Goal: Task Accomplishment & Management: Use online tool/utility

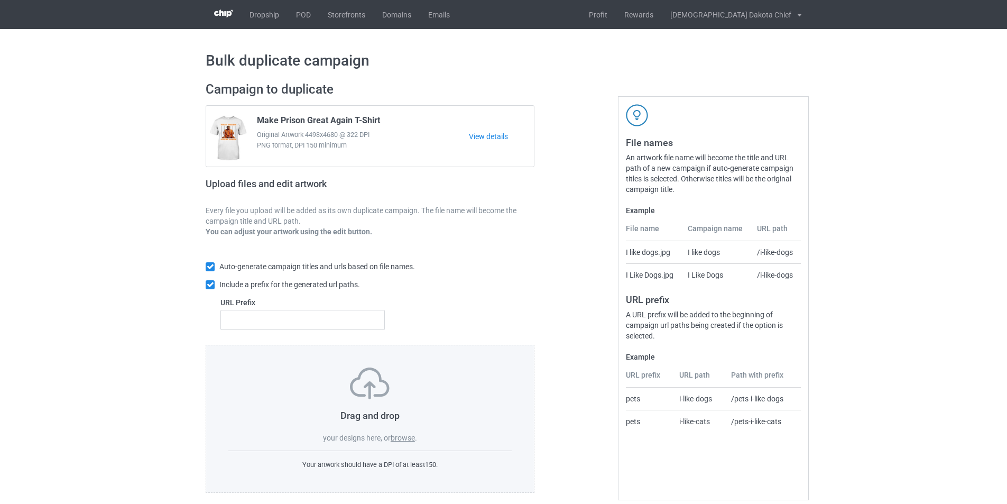
click at [405, 441] on label "browse" at bounding box center [403, 437] width 24 height 8
click at [0, 0] on input "browse" at bounding box center [0, 0] width 0 height 0
click at [298, 16] on link "POD" at bounding box center [304, 14] width 32 height 29
click at [405, 436] on label "browse" at bounding box center [403, 437] width 24 height 8
click at [0, 0] on input "browse" at bounding box center [0, 0] width 0 height 0
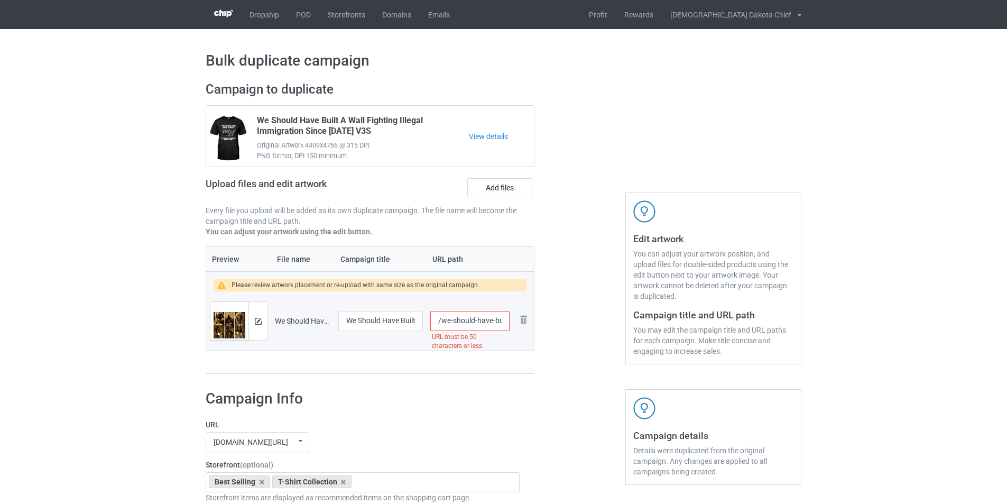
scroll to position [0, 172]
drag, startPoint x: 491, startPoint y: 321, endPoint x: 581, endPoint y: 321, distance: 90.4
click at [581, 321] on div "Campaign to duplicate We Should Have Built A Wall Fighting Illegal Immigration …" at bounding box center [503, 228] width 610 height 308
type input "/we-should-have"
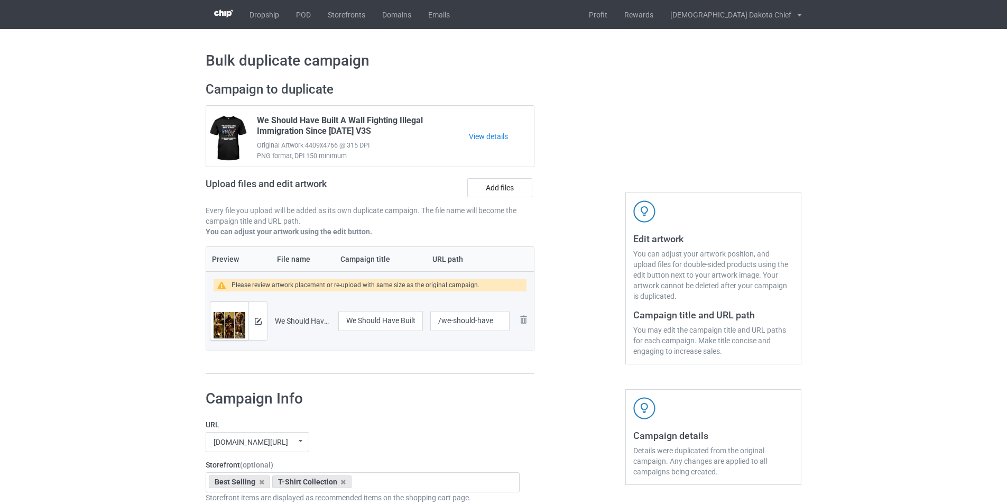
click at [260, 320] on img at bounding box center [258, 321] width 7 height 7
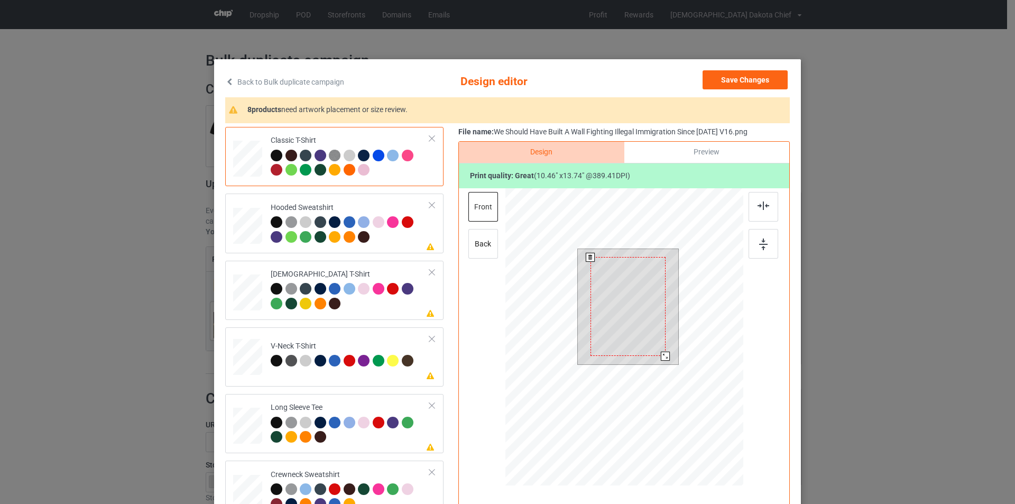
drag, startPoint x: 667, startPoint y: 363, endPoint x: 663, endPoint y: 354, distance: 10.2
click at [663, 354] on div at bounding box center [665, 355] width 9 height 9
click at [383, 236] on div at bounding box center [350, 230] width 159 height 29
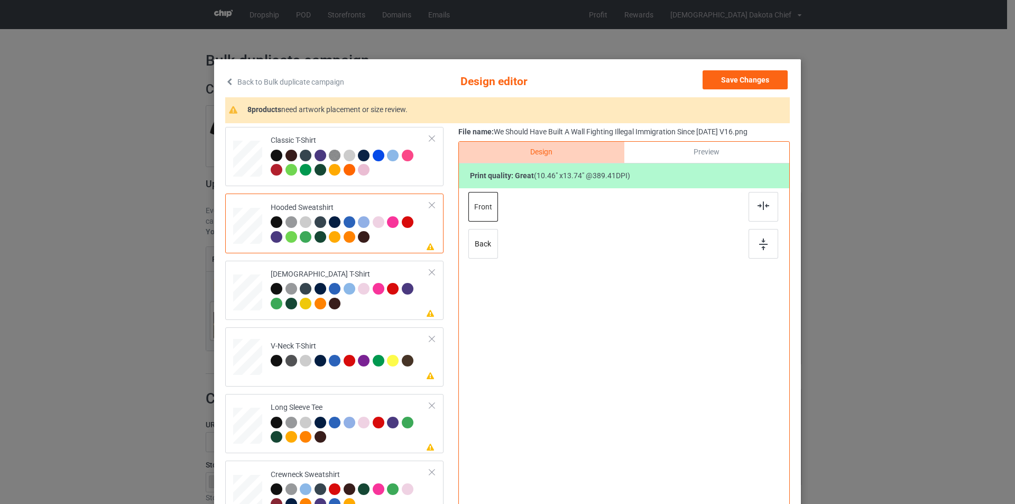
click at [630, 291] on div at bounding box center [624, 325] width 275 height 275
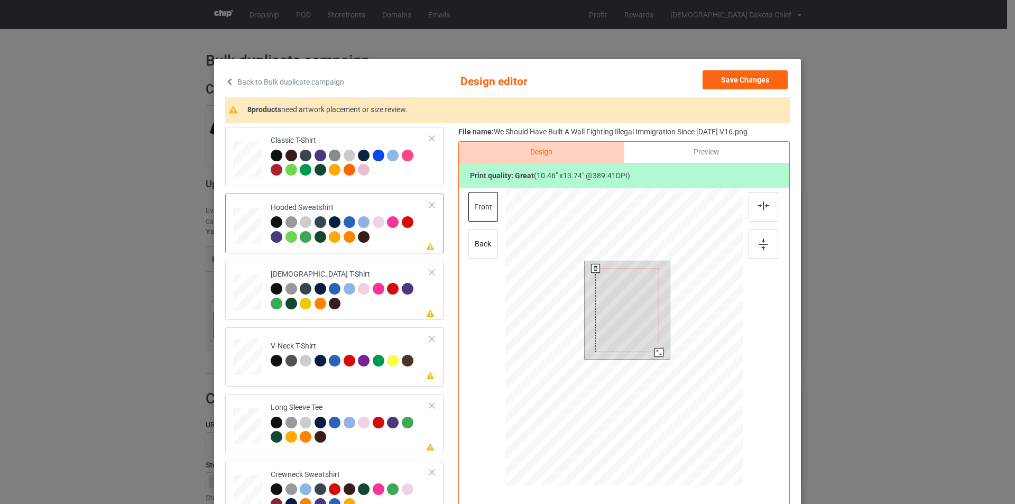
click at [633, 301] on div at bounding box center [627, 310] width 64 height 84
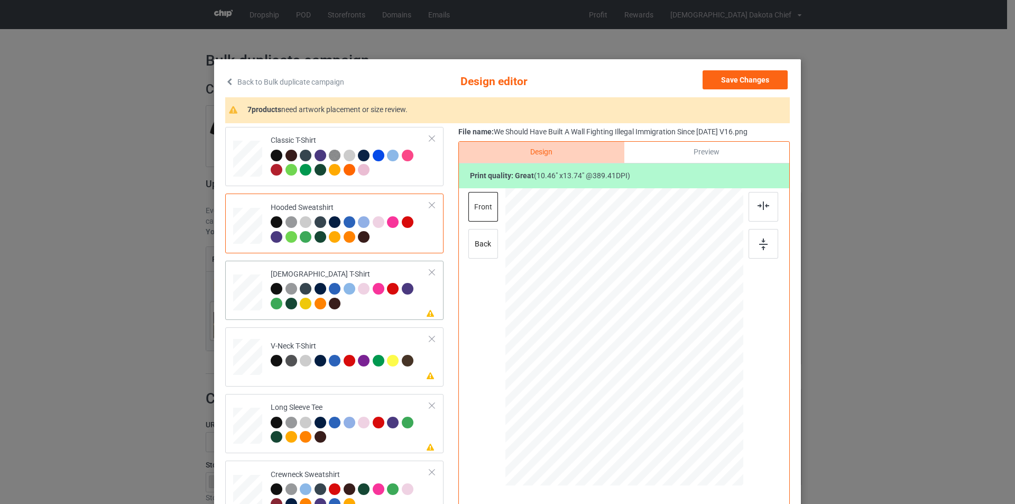
click at [368, 269] on div "[DEMOGRAPHIC_DATA] T-Shirt" at bounding box center [350, 289] width 159 height 40
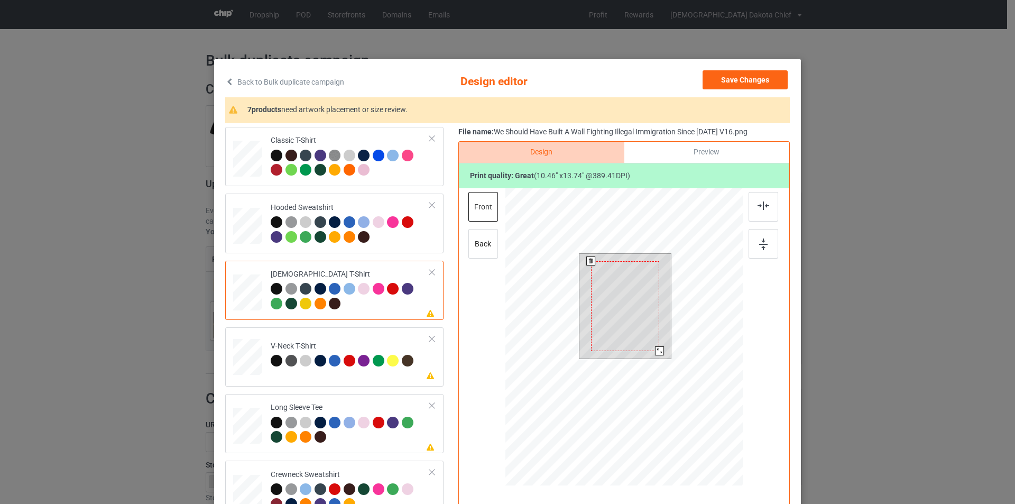
click at [629, 312] on div at bounding box center [625, 306] width 68 height 90
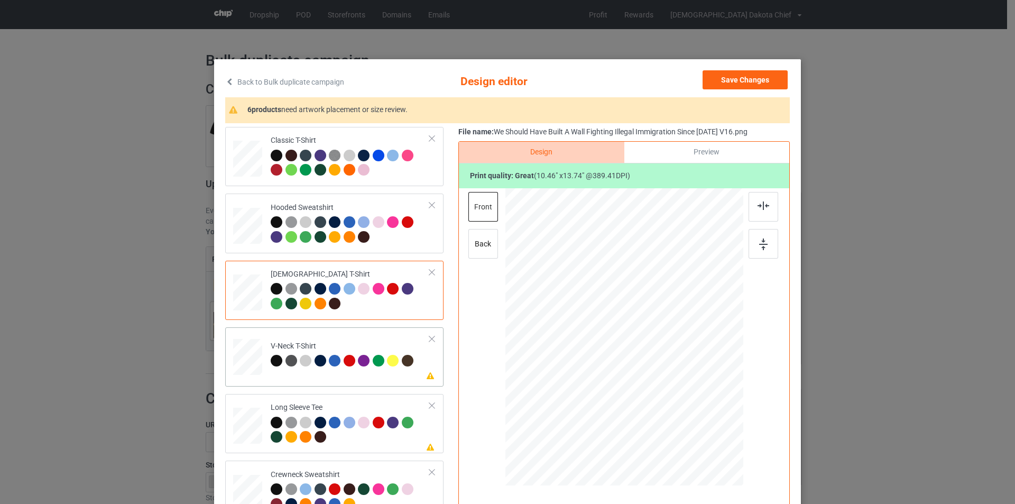
click at [343, 344] on div "V-Neck T-Shirt" at bounding box center [343, 353] width 145 height 25
click at [626, 307] on div at bounding box center [627, 317] width 80 height 105
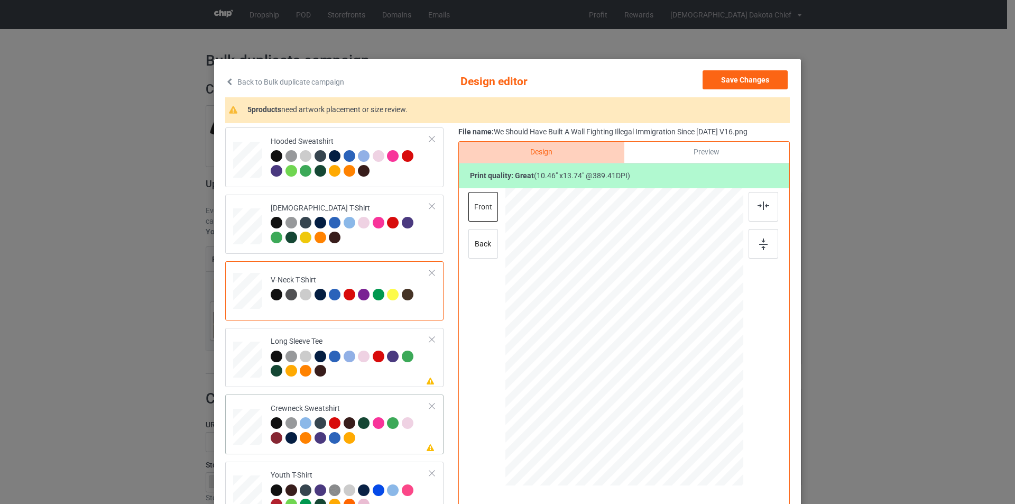
scroll to position [159, 0]
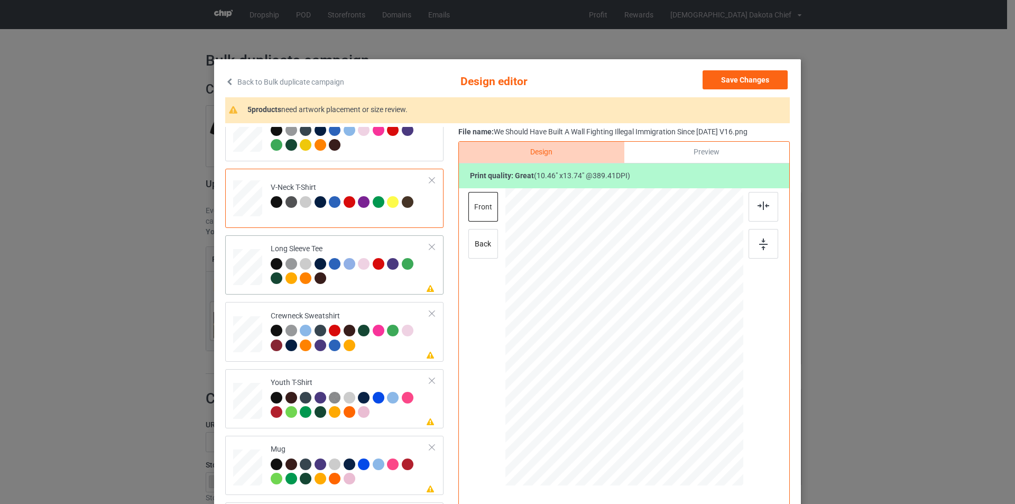
click at [376, 284] on div at bounding box center [350, 272] width 159 height 29
click at [606, 282] on div at bounding box center [624, 325] width 275 height 275
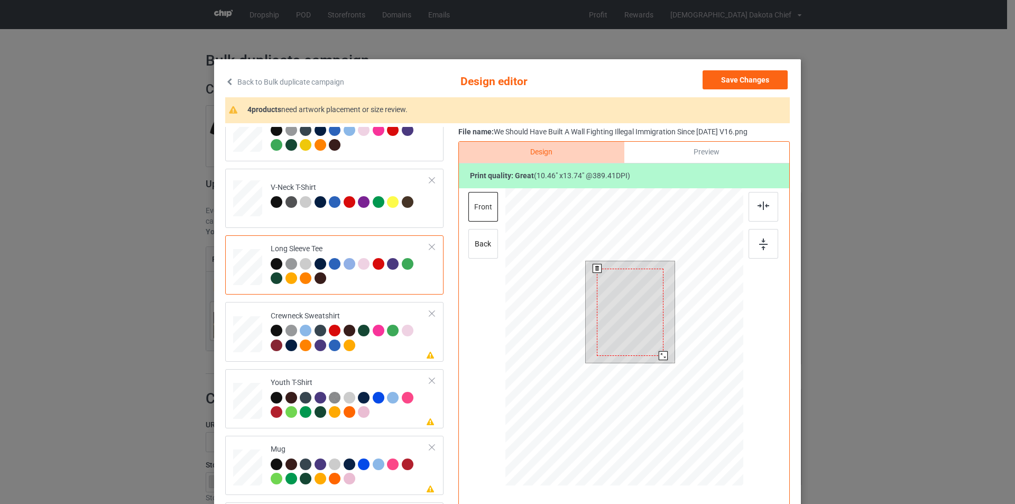
click at [610, 282] on div at bounding box center [630, 311] width 66 height 87
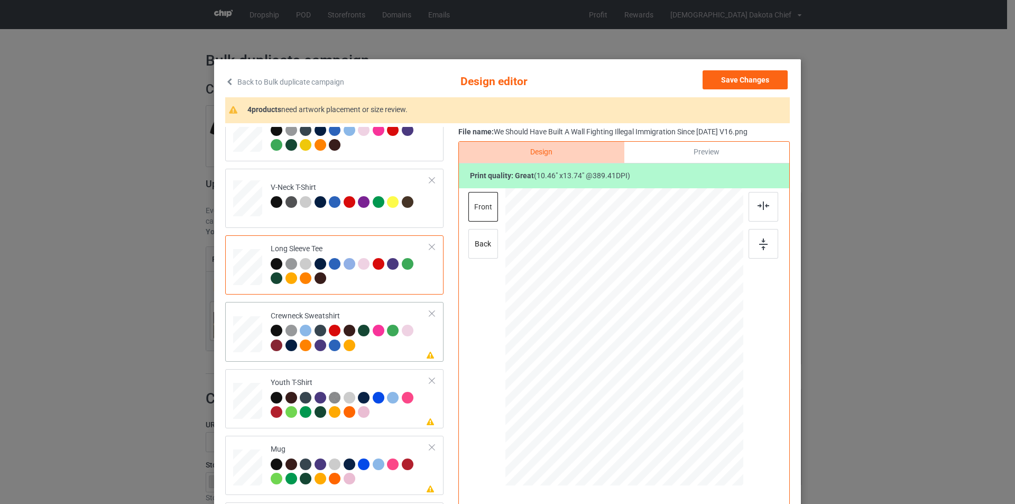
click at [332, 307] on td "Please review artwork placement Crewneck Sweatshirt" at bounding box center [350, 331] width 171 height 51
click at [638, 299] on div at bounding box center [627, 314] width 78 height 103
click at [393, 353] on div at bounding box center [350, 338] width 159 height 29
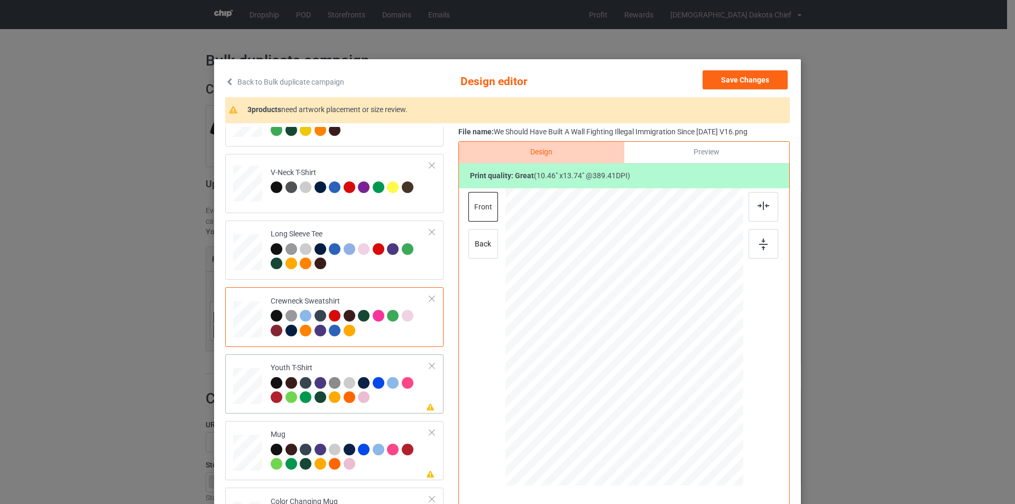
scroll to position [181, 0]
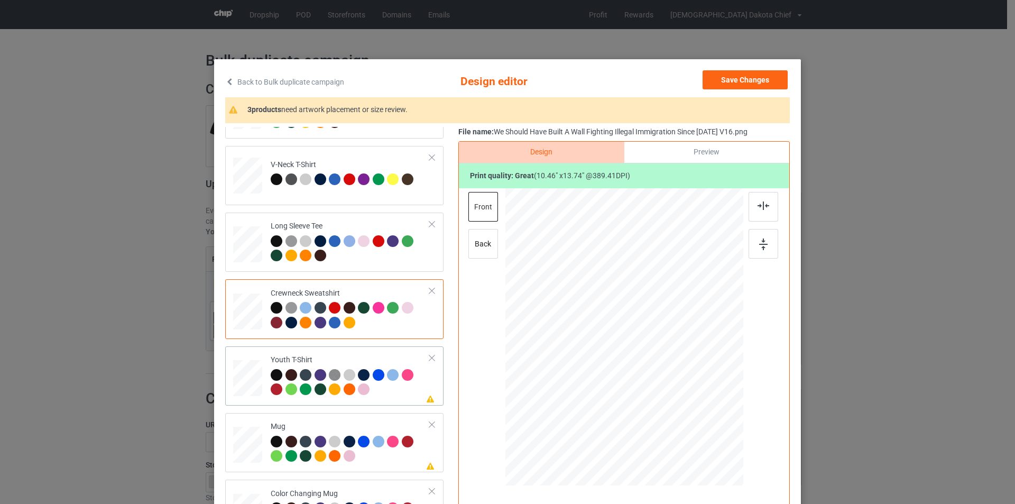
click at [391, 384] on div at bounding box center [394, 376] width 15 height 15
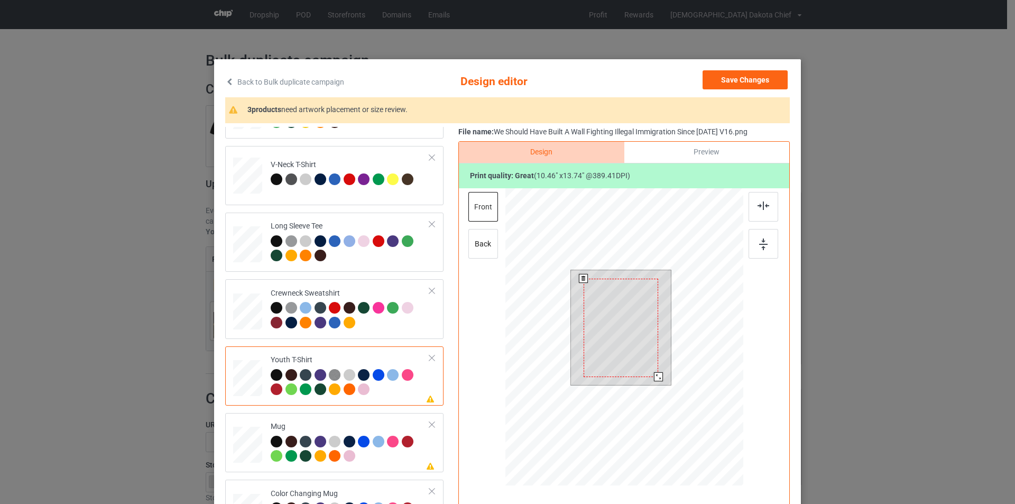
click at [634, 290] on div at bounding box center [620, 328] width 75 height 98
click at [623, 322] on div at bounding box center [620, 328] width 75 height 98
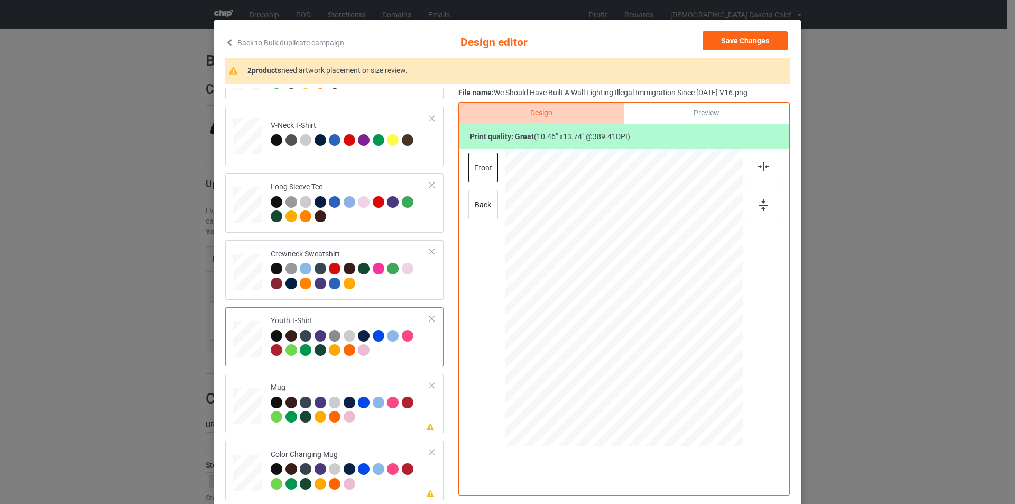
scroll to position [106, 0]
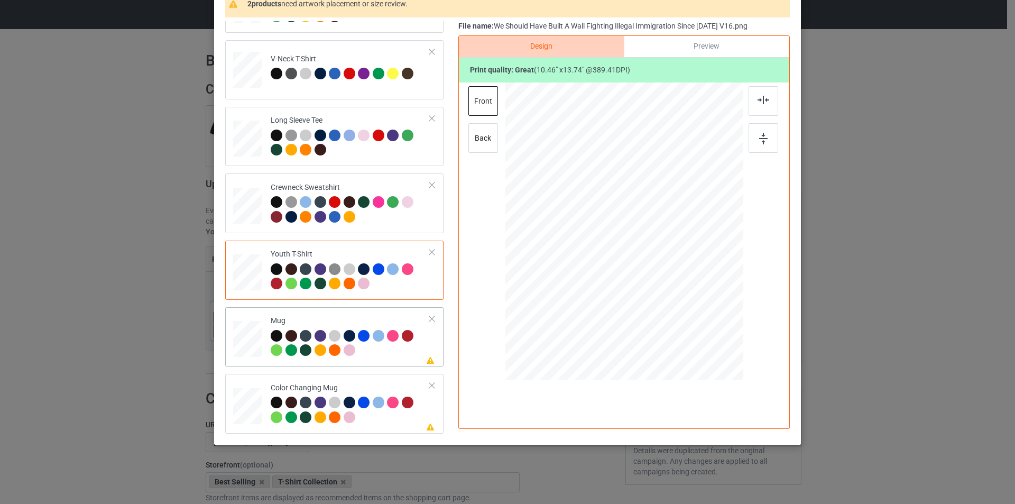
click at [393, 353] on div at bounding box center [350, 344] width 159 height 29
drag, startPoint x: 692, startPoint y: 324, endPoint x: 651, endPoint y: 274, distance: 65.3
click at [651, 274] on div at bounding box center [655, 272] width 9 height 9
drag, startPoint x: 610, startPoint y: 226, endPoint x: 675, endPoint y: 228, distance: 65.0
click at [675, 228] on div at bounding box center [688, 233] width 63 height 84
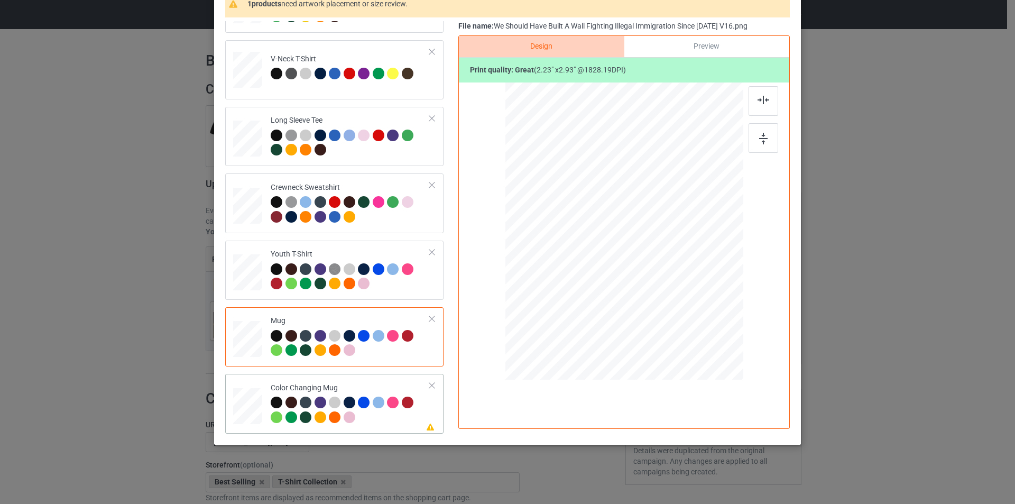
click at [377, 383] on div "Color Changing Mug" at bounding box center [350, 403] width 159 height 40
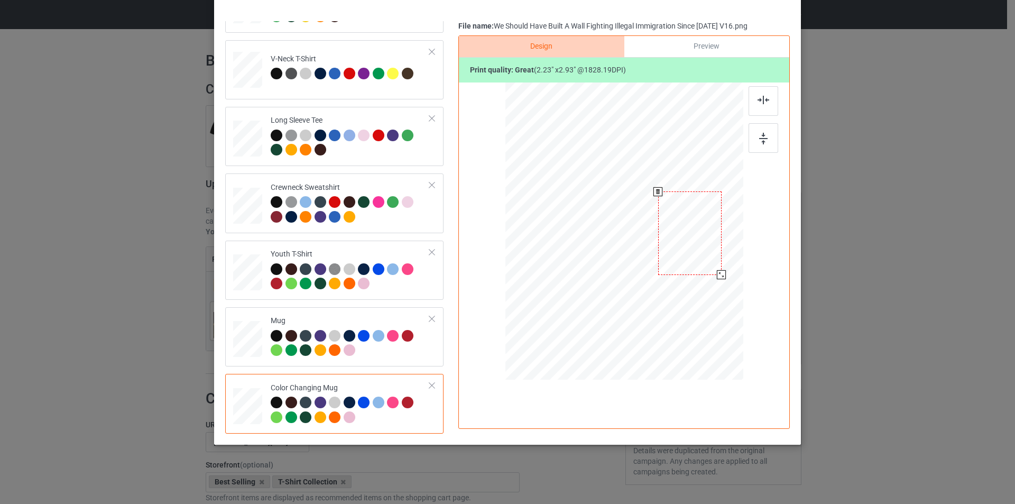
click at [694, 241] on div at bounding box center [689, 233] width 63 height 84
click at [685, 245] on div at bounding box center [689, 233] width 63 height 84
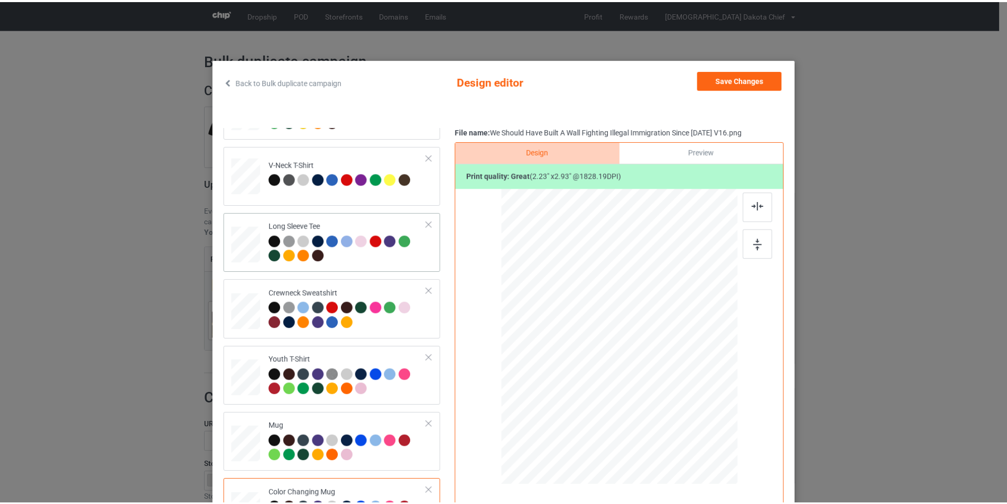
scroll to position [0, 0]
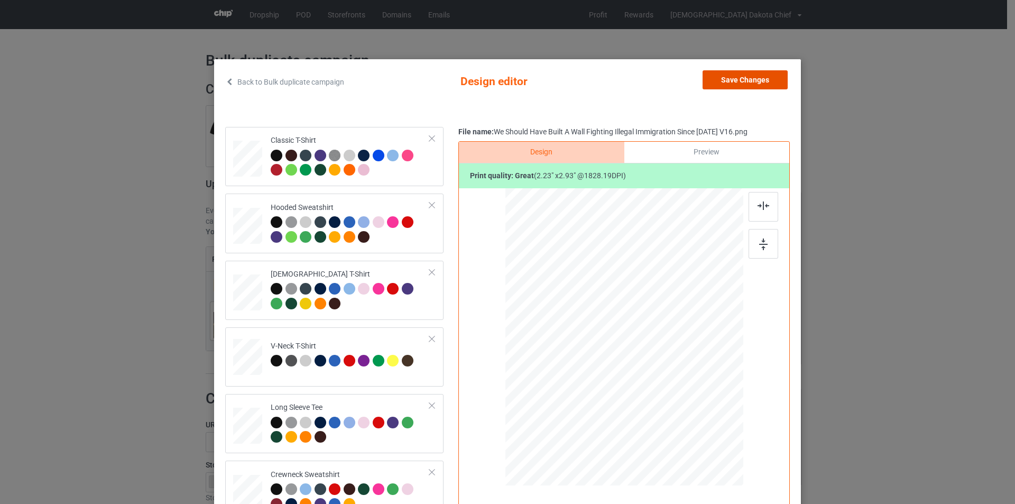
click at [754, 75] on button "Save Changes" at bounding box center [744, 79] width 85 height 19
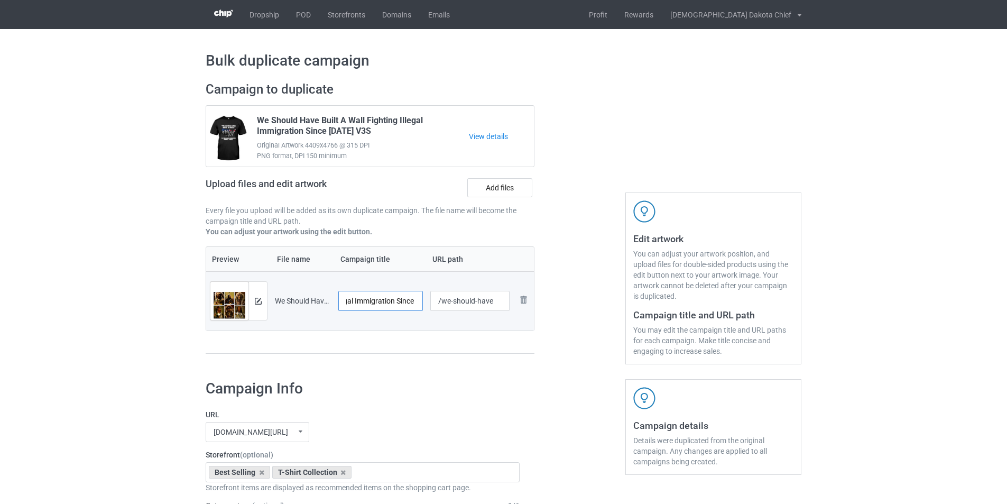
scroll to position [0, 169]
drag, startPoint x: 405, startPoint y: 303, endPoint x: 433, endPoint y: 303, distance: 28.0
click at [433, 303] on tr "Preview and edit artwork We Should Have Built A Wall Fighting Illegal Immigrati…" at bounding box center [370, 300] width 328 height 59
click at [400, 298] on input "We Should Have Built A Wall Fighting Illegal Immigration Since [DATE] V16" at bounding box center [380, 301] width 85 height 20
drag, startPoint x: 431, startPoint y: 379, endPoint x: 442, endPoint y: 373, distance: 12.3
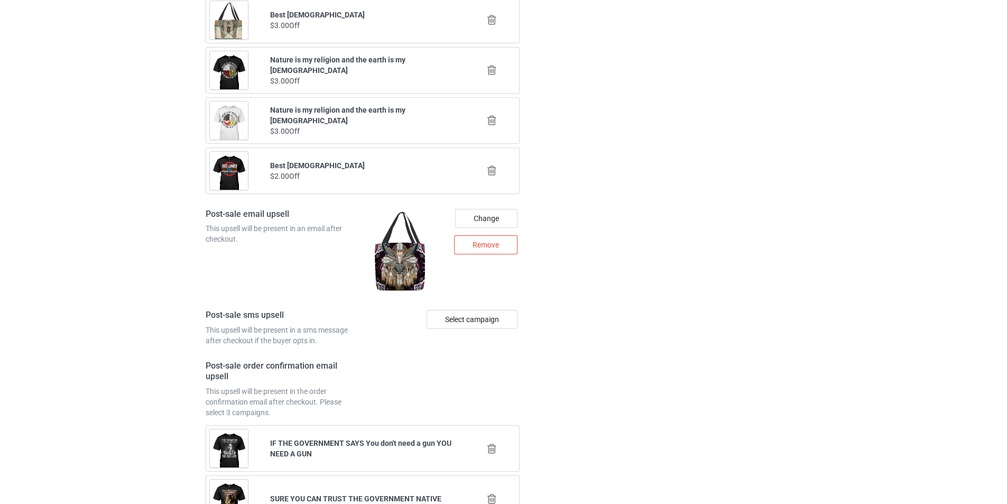
scroll to position [1417, 0]
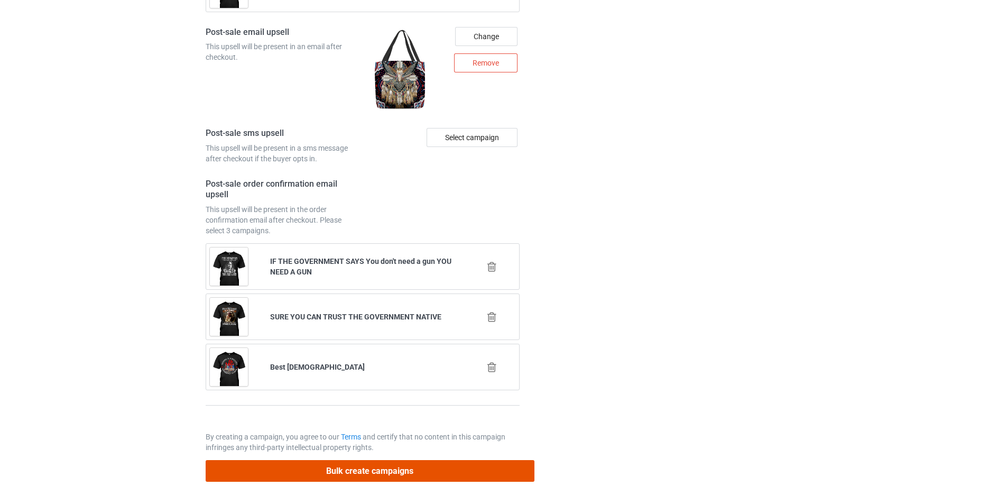
click at [384, 472] on button "Bulk create campaigns" at bounding box center [370, 471] width 329 height 22
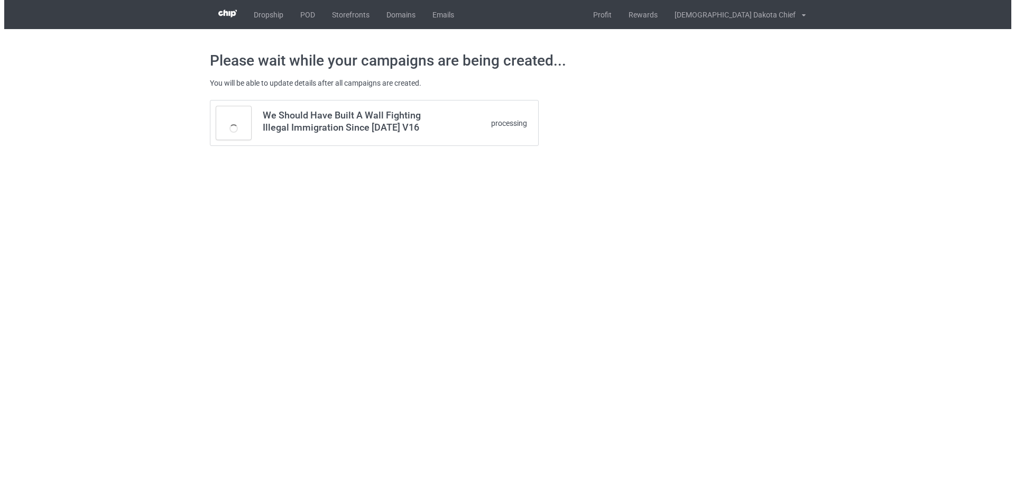
scroll to position [0, 0]
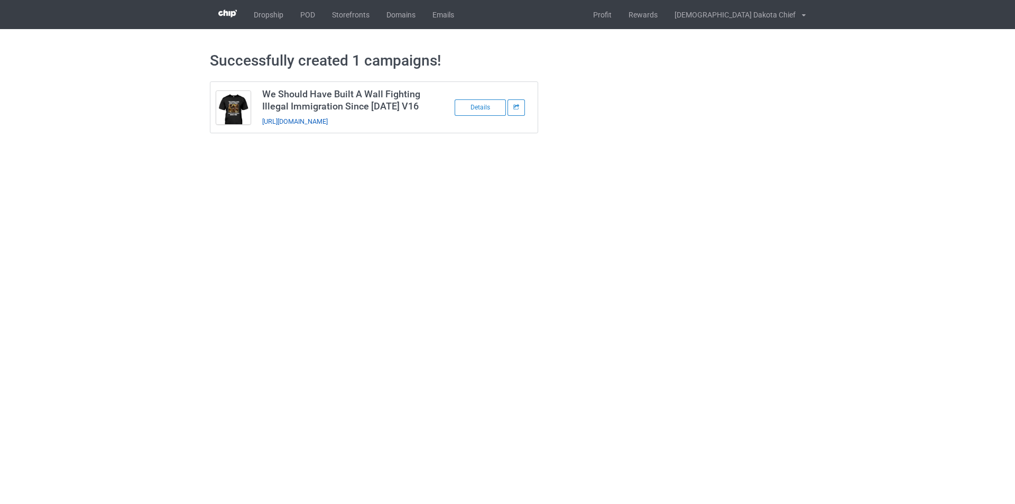
click at [328, 122] on link "[URL][DOMAIN_NAME]" at bounding box center [295, 121] width 66 height 8
click at [311, 13] on link "POD" at bounding box center [308, 14] width 32 height 29
